Goal: Task Accomplishment & Management: Manage account settings

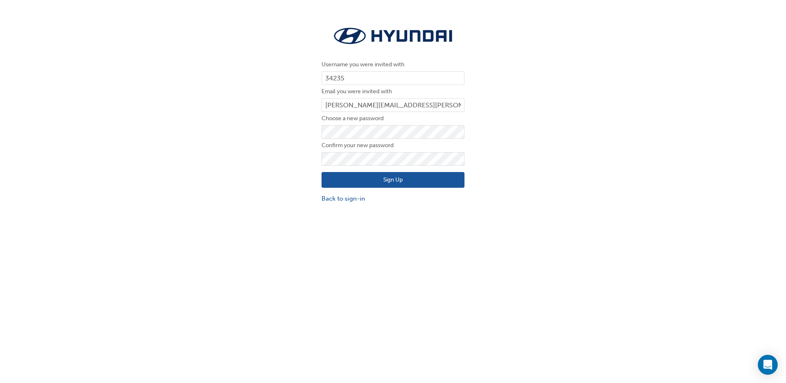
click at [373, 180] on button "Sign Up" at bounding box center [392, 180] width 143 height 16
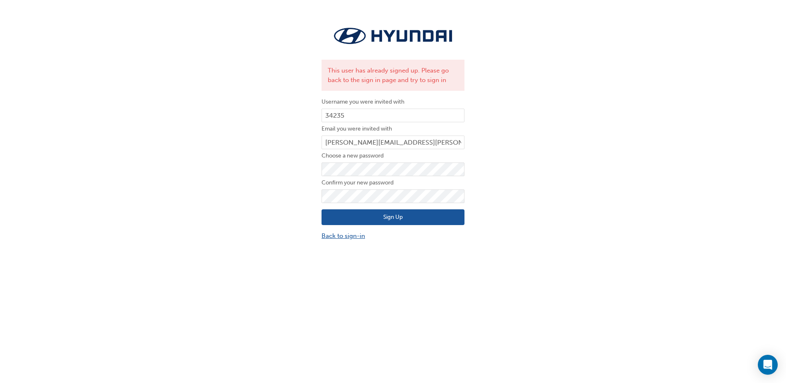
click at [343, 237] on link "Back to sign-in" at bounding box center [392, 236] width 143 height 10
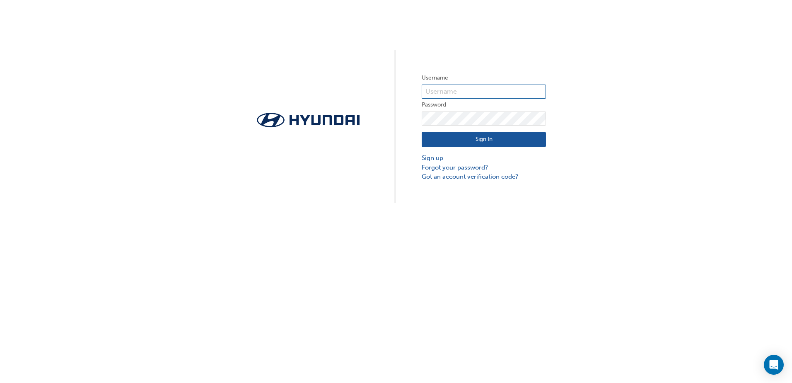
click at [465, 88] on input "text" at bounding box center [484, 92] width 124 height 14
click at [448, 92] on input "text" at bounding box center [484, 92] width 124 height 14
type input "Thomas.johnson@shmg.com.au.connex"
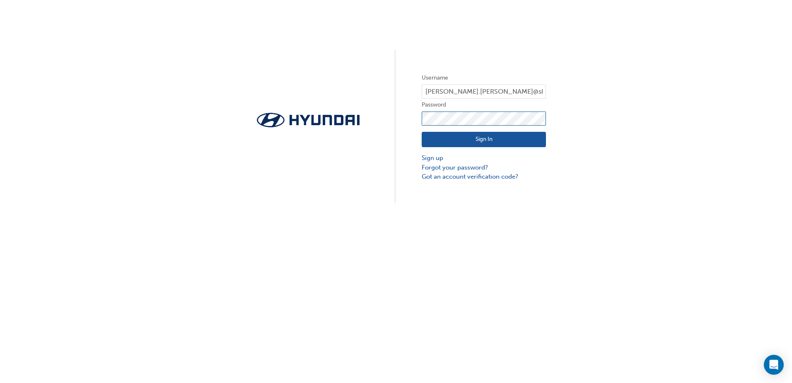
click button "Sign In" at bounding box center [484, 140] width 124 height 16
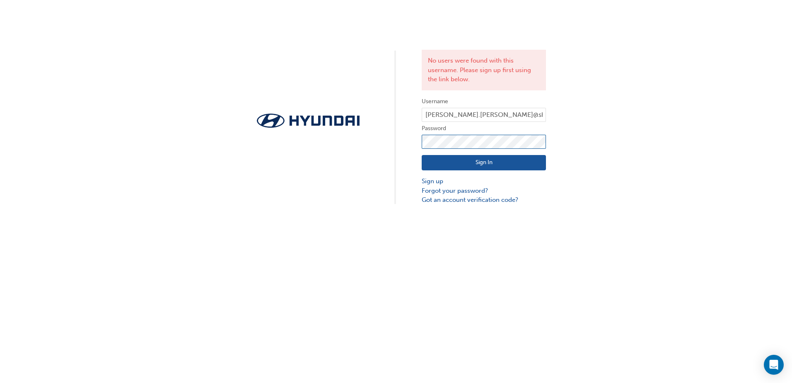
click at [357, 136] on div "No users were found with this username. Please sign up first using the link bel…" at bounding box center [396, 102] width 792 height 205
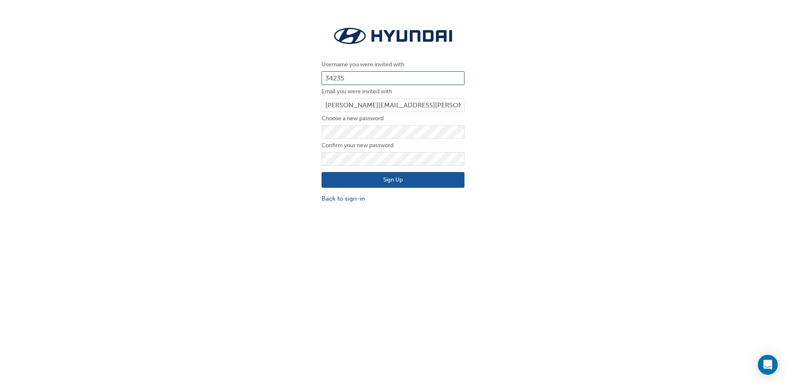
click at [336, 78] on input "34235" at bounding box center [392, 78] width 143 height 14
click at [353, 201] on link "Back to sign-in" at bounding box center [392, 199] width 143 height 10
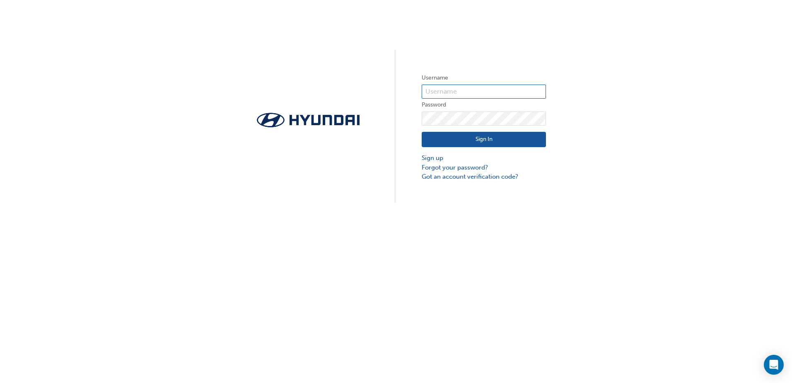
click at [466, 94] on input "text" at bounding box center [484, 92] width 124 height 14
paste input "34235"
type input "34235"
click button "Sign In" at bounding box center [484, 140] width 124 height 16
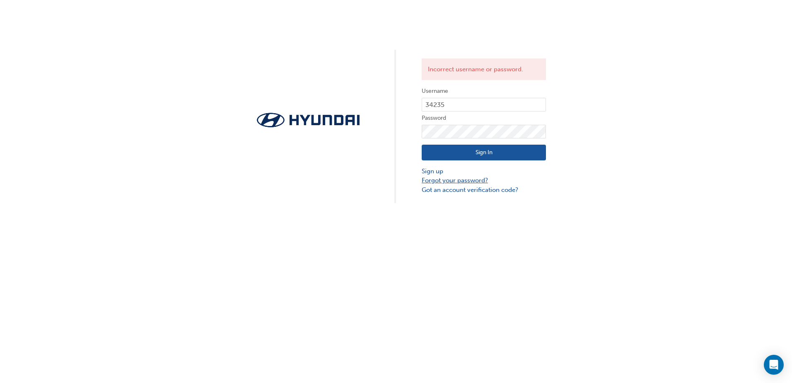
click at [470, 179] on link "Forgot your password?" at bounding box center [484, 181] width 124 height 10
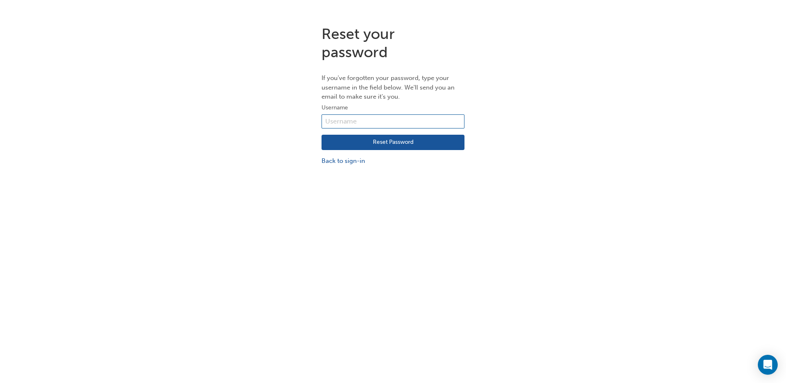
click at [390, 117] on input "text" at bounding box center [392, 121] width 143 height 14
type input "34235"
click at [390, 145] on button "Reset Password" at bounding box center [392, 143] width 143 height 16
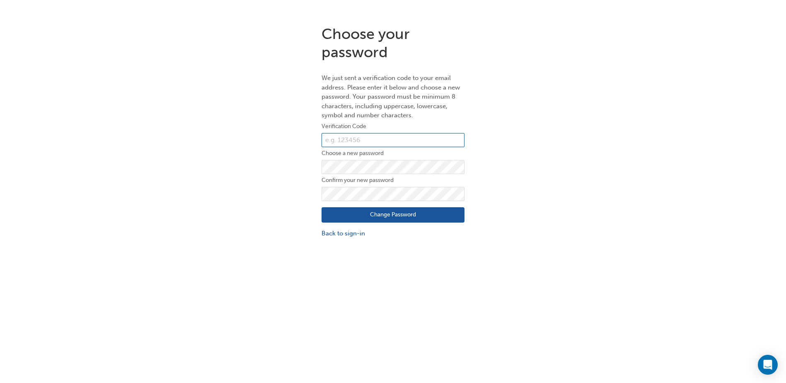
click at [393, 138] on input "text" at bounding box center [392, 140] width 143 height 14
click at [371, 138] on input "text" at bounding box center [392, 140] width 143 height 14
paste input "927713"
type input "927713"
click button "Change Password" at bounding box center [392, 215] width 143 height 16
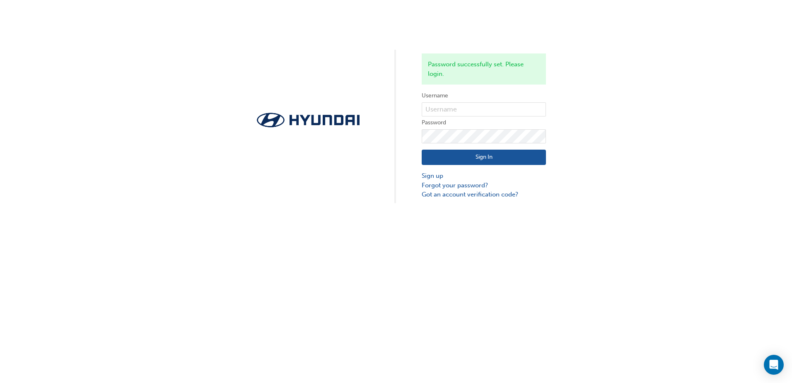
click at [457, 119] on label "Password" at bounding box center [484, 123] width 124 height 10
click at [460, 111] on input "text" at bounding box center [484, 109] width 124 height 14
type input "34235"
click at [502, 156] on button "Sign In" at bounding box center [484, 158] width 124 height 16
